Goal: Task Accomplishment & Management: Manage account settings

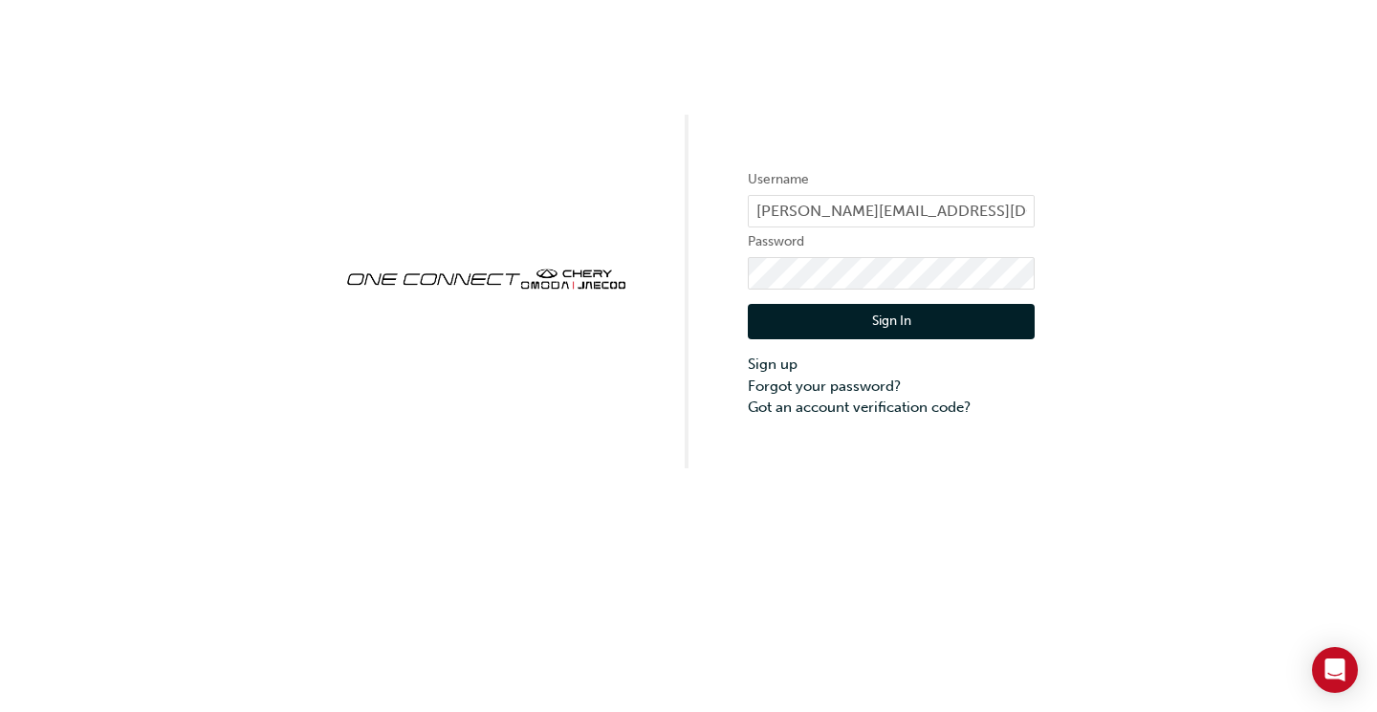
click at [915, 329] on button "Sign In" at bounding box center [891, 322] width 287 height 36
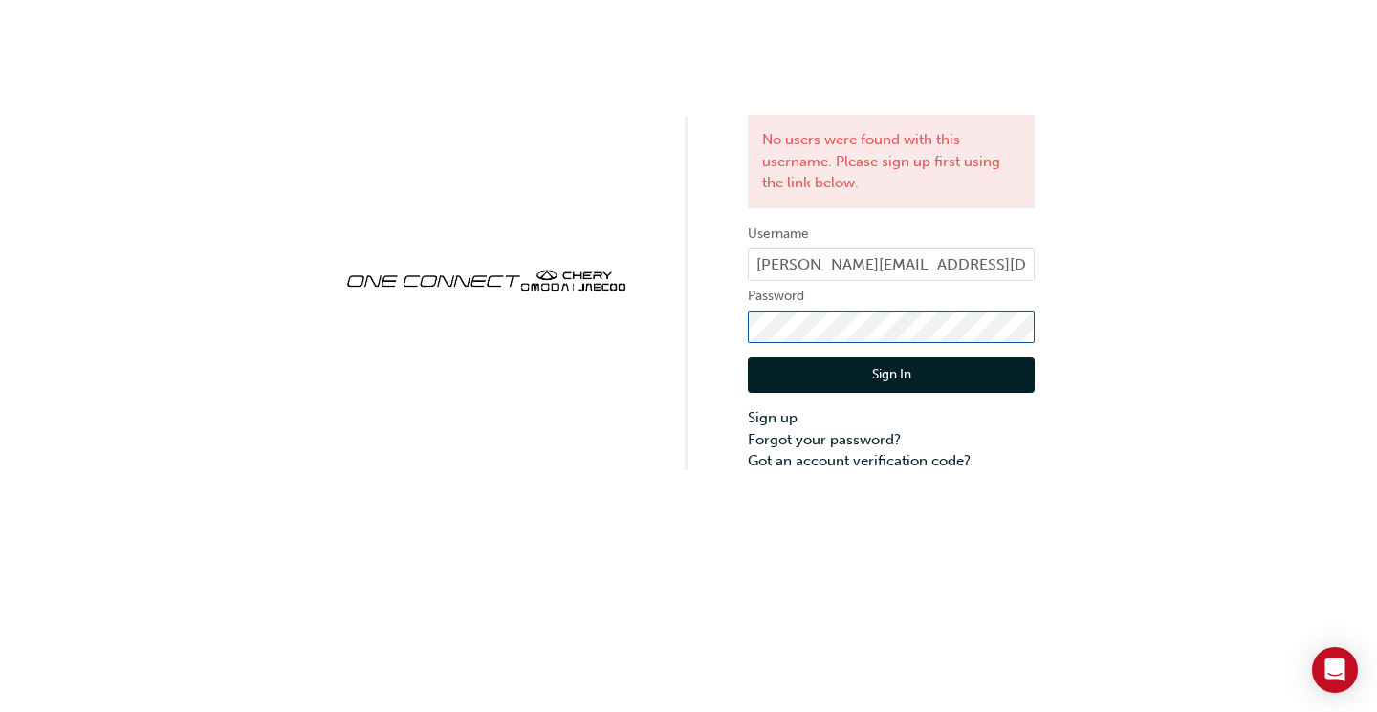
click at [711, 326] on div "No users were found with this username. Please sign up first using the link bel…" at bounding box center [688, 236] width 1377 height 472
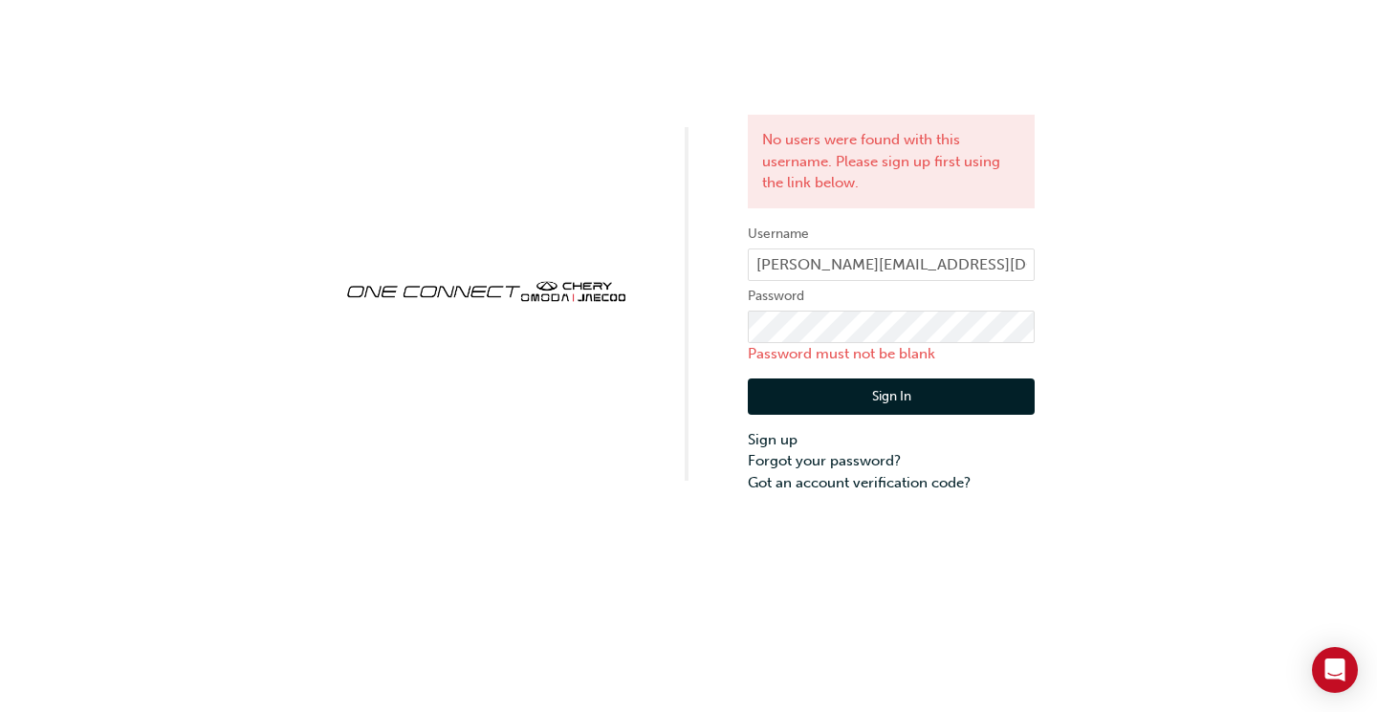
click at [1165, 336] on div "No users were found with this username. Please sign up first using the link bel…" at bounding box center [688, 246] width 1377 height 493
click at [773, 461] on link "Forgot your password?" at bounding box center [891, 461] width 287 height 22
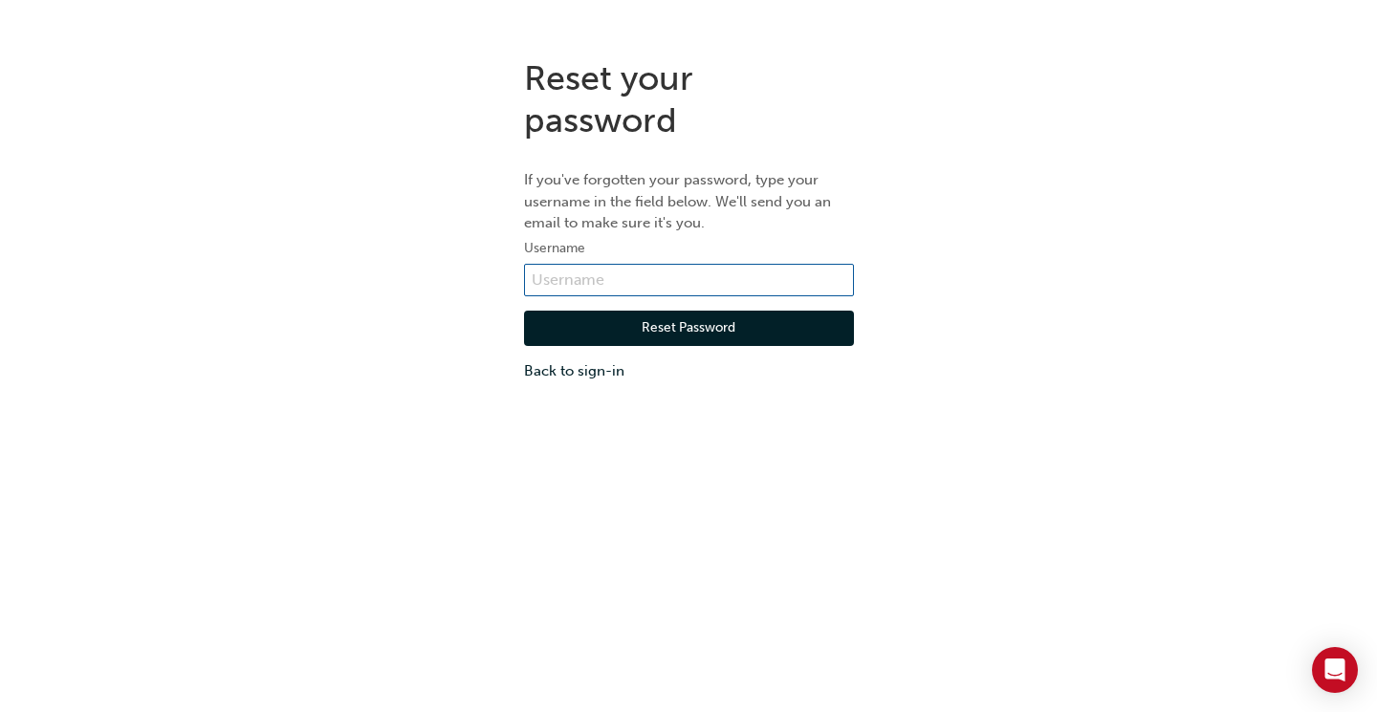
click at [596, 279] on input "text" at bounding box center [689, 280] width 330 height 33
type input "[PERSON_NAME][EMAIL_ADDRESS][DOMAIN_NAME]"
click at [643, 333] on button "Reset Password" at bounding box center [689, 329] width 330 height 36
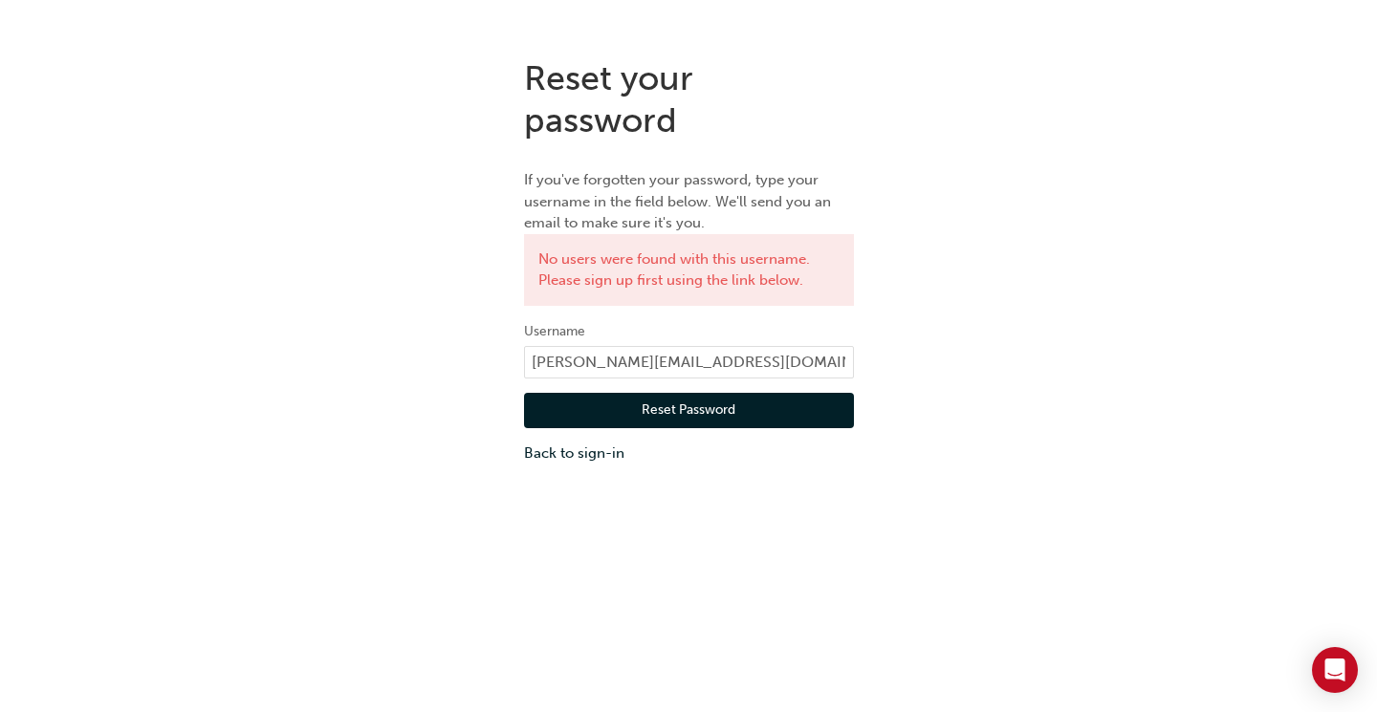
click at [937, 77] on div "Reset your password If you've forgotten your password, type your username in th…" at bounding box center [688, 261] width 1377 height 436
